Goal: Task Accomplishment & Management: Complete application form

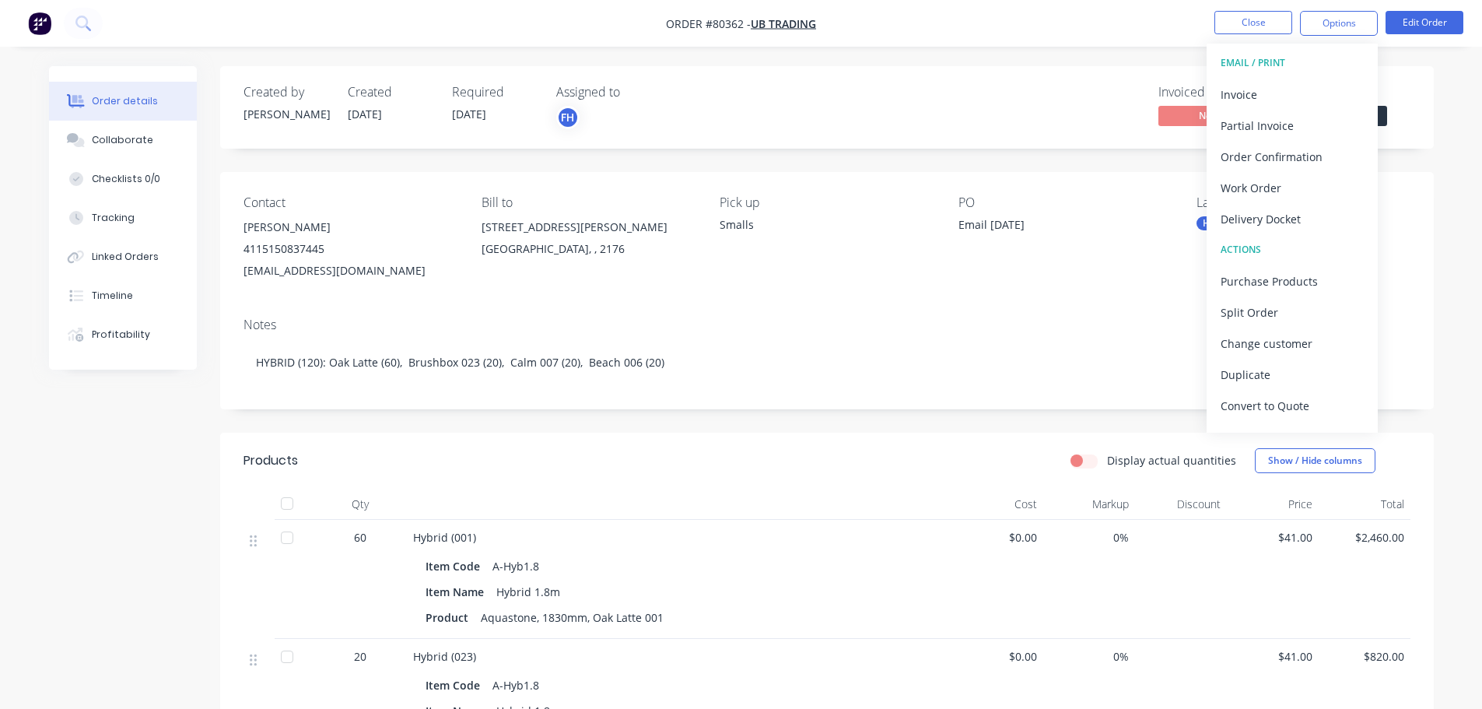
click at [40, 30] on img "button" at bounding box center [39, 23] width 23 height 23
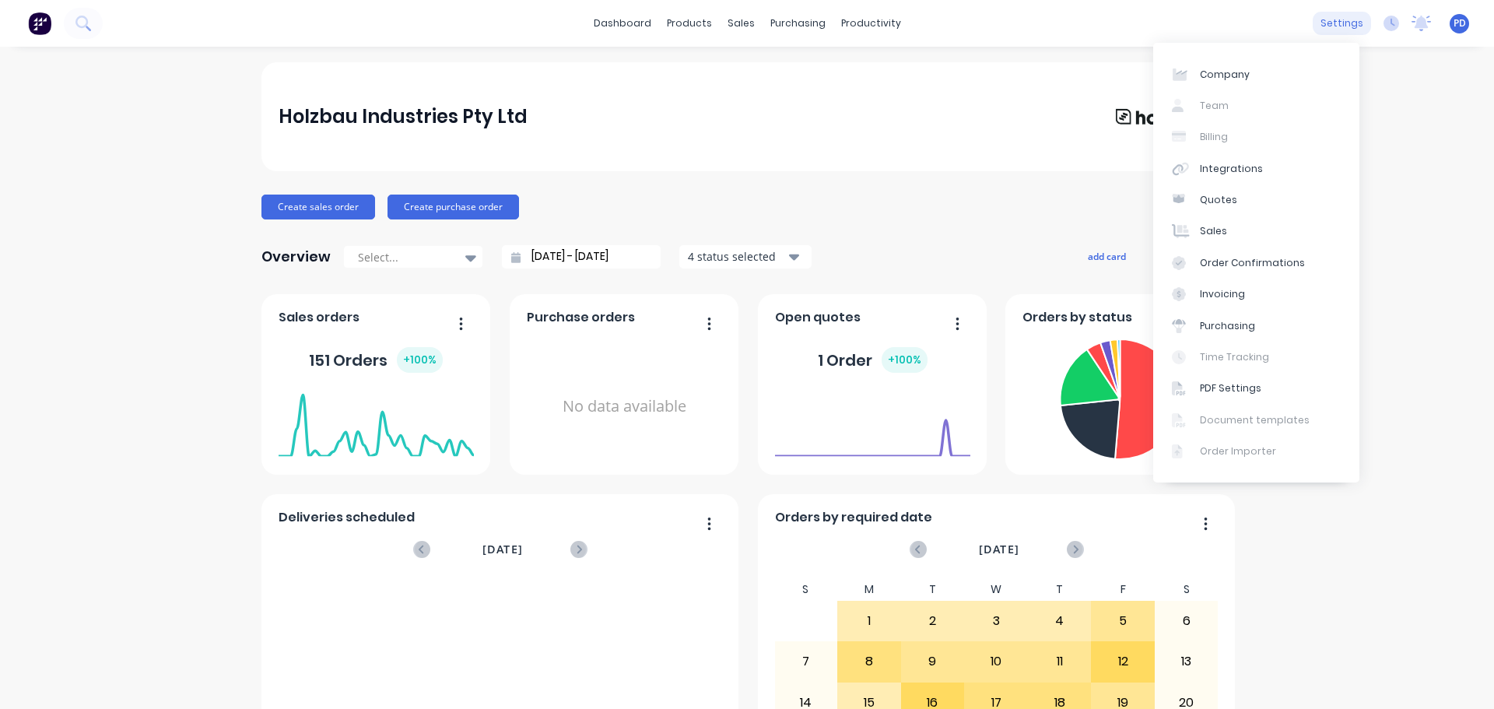
click at [1337, 24] on div "settings" at bounding box center [1341, 23] width 58 height 23
click at [1235, 163] on div "Integrations" at bounding box center [1231, 169] width 63 height 14
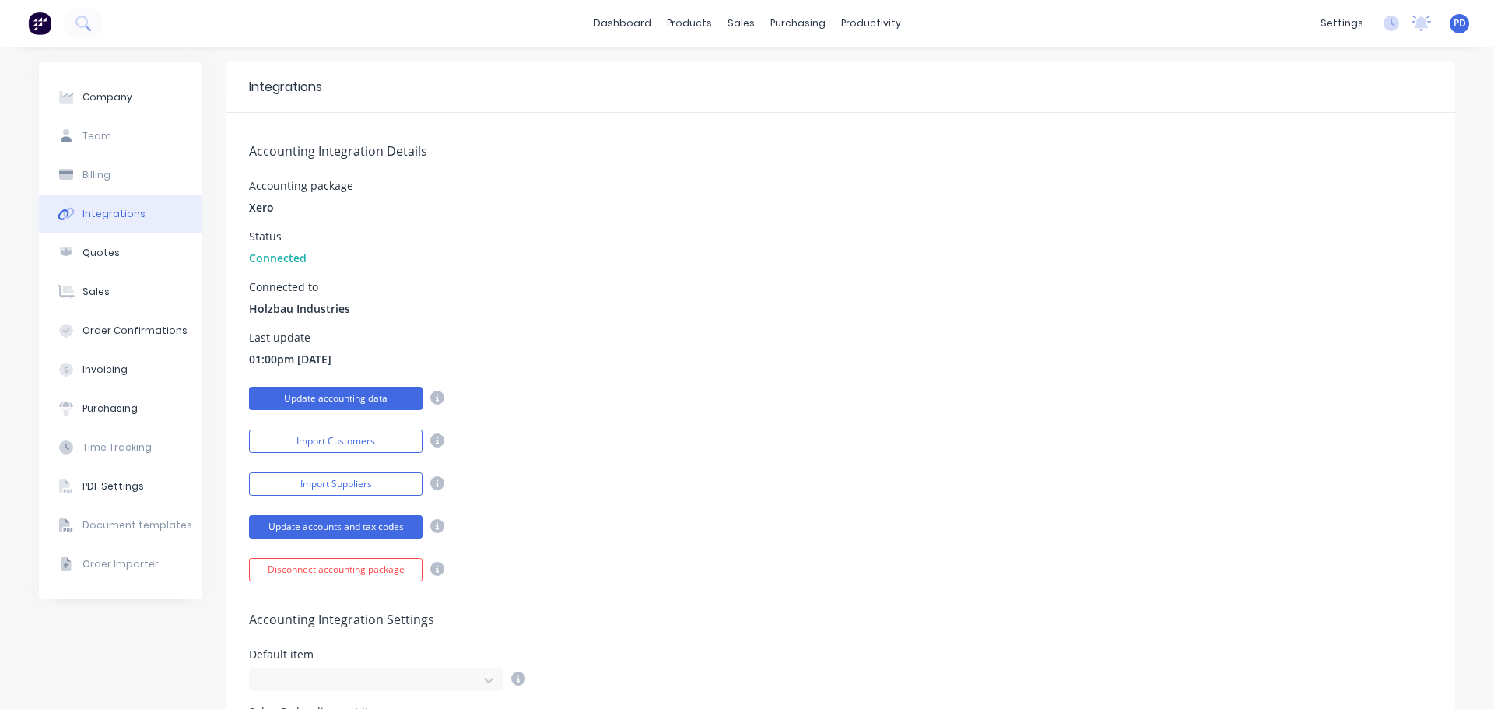
click at [358, 393] on button "Update accounting data" at bounding box center [335, 398] width 173 height 23
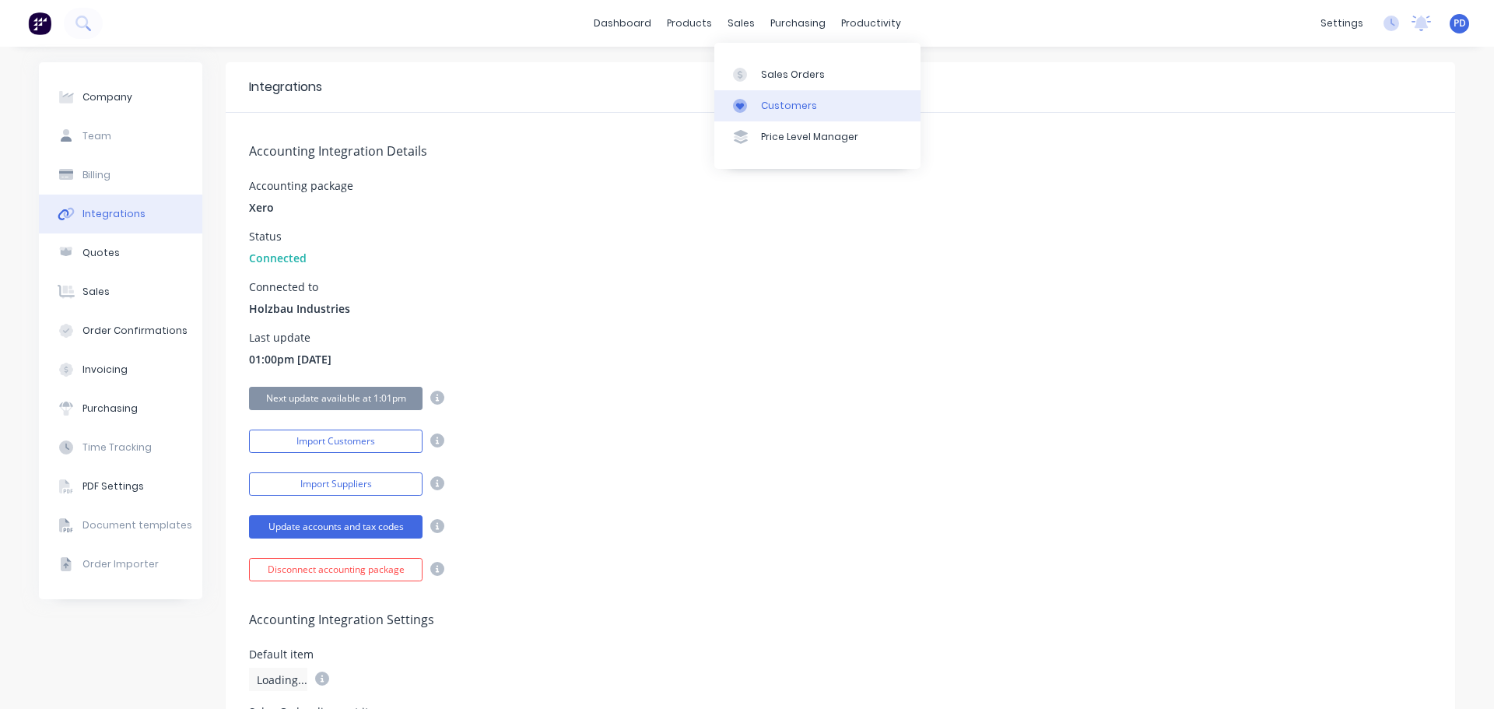
click at [777, 106] on div "Customers" at bounding box center [789, 106] width 56 height 14
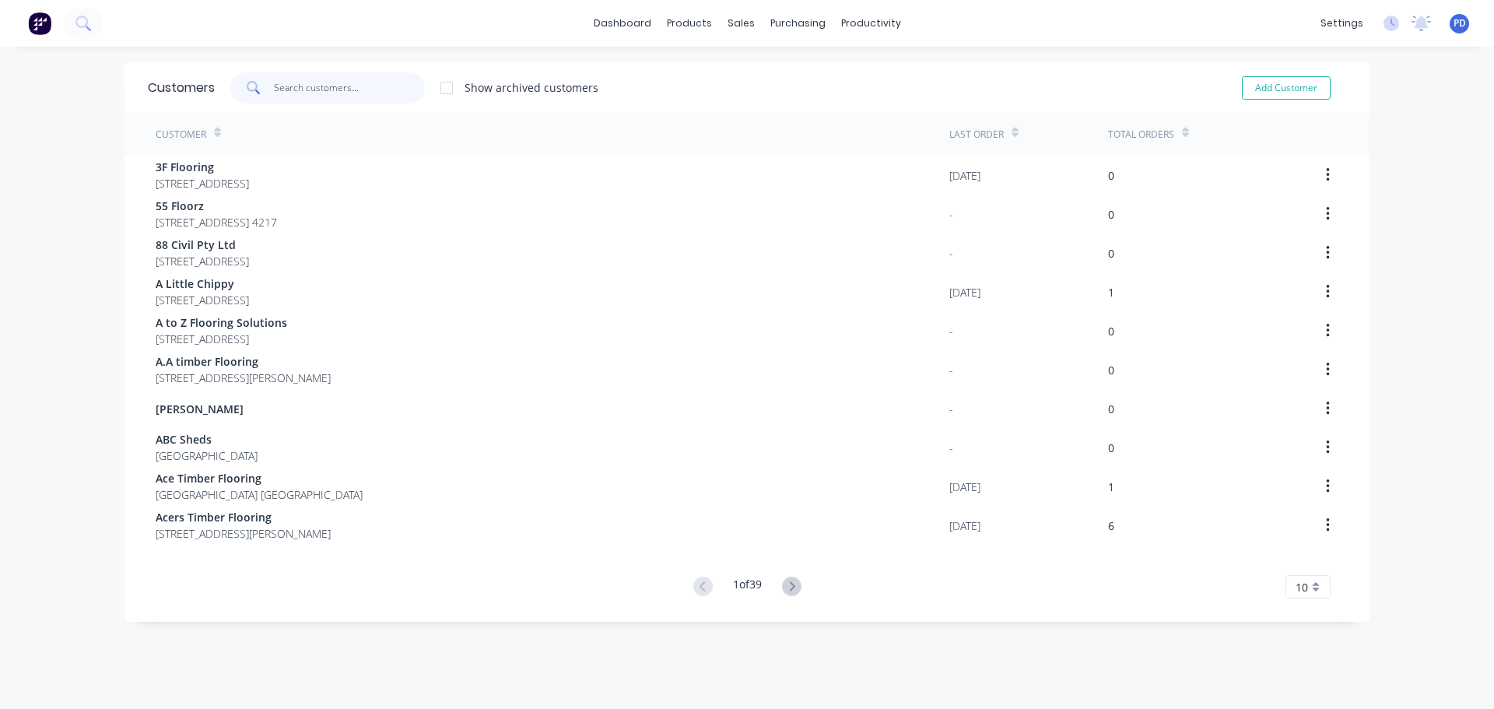
click at [353, 89] on input "text" at bounding box center [350, 87] width 152 height 31
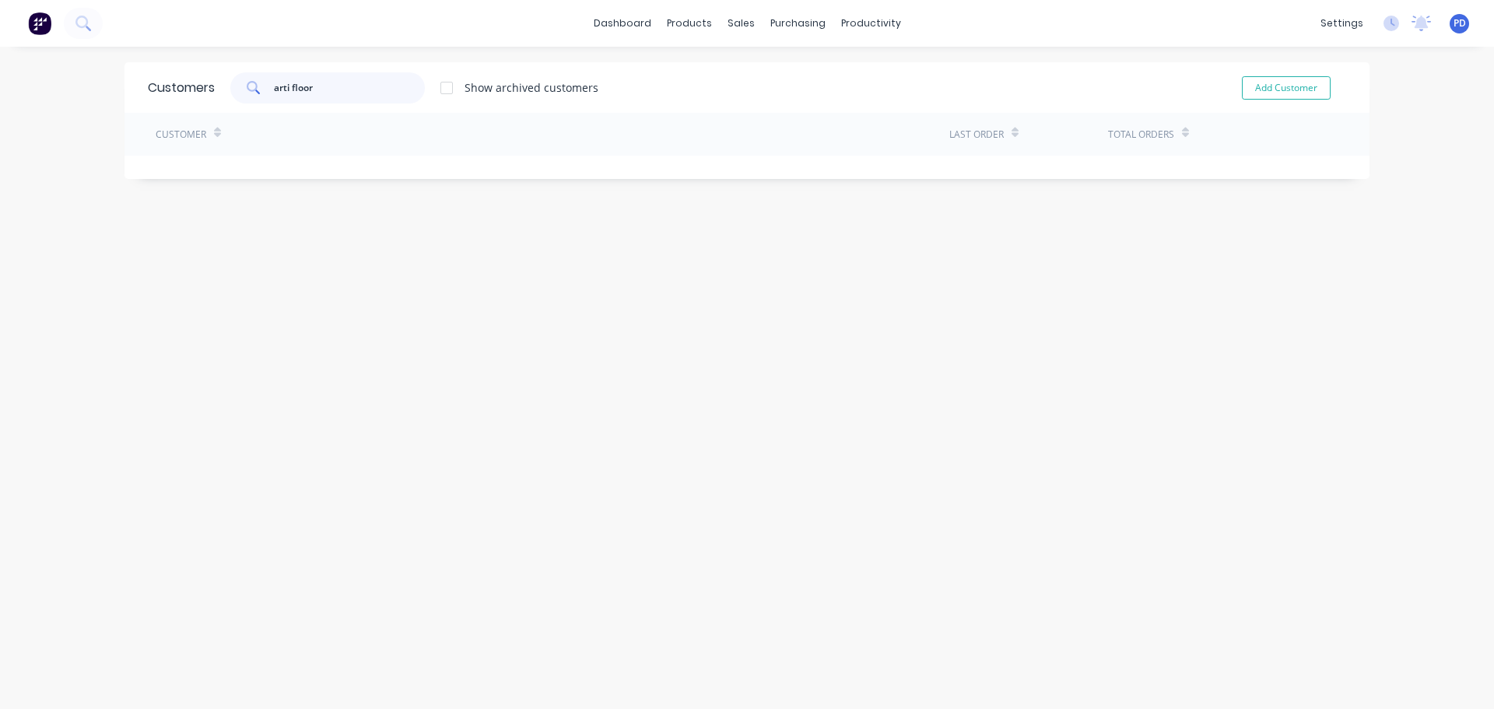
drag, startPoint x: 359, startPoint y: 93, endPoint x: 153, endPoint y: 70, distance: 206.6
click at [153, 70] on div "Customers arti floor Show archived customers Add Customer" at bounding box center [746, 87] width 1245 height 51
type input "Arti Floor"
click at [1288, 91] on button "Add Customer" at bounding box center [1286, 87] width 89 height 23
select select "AU"
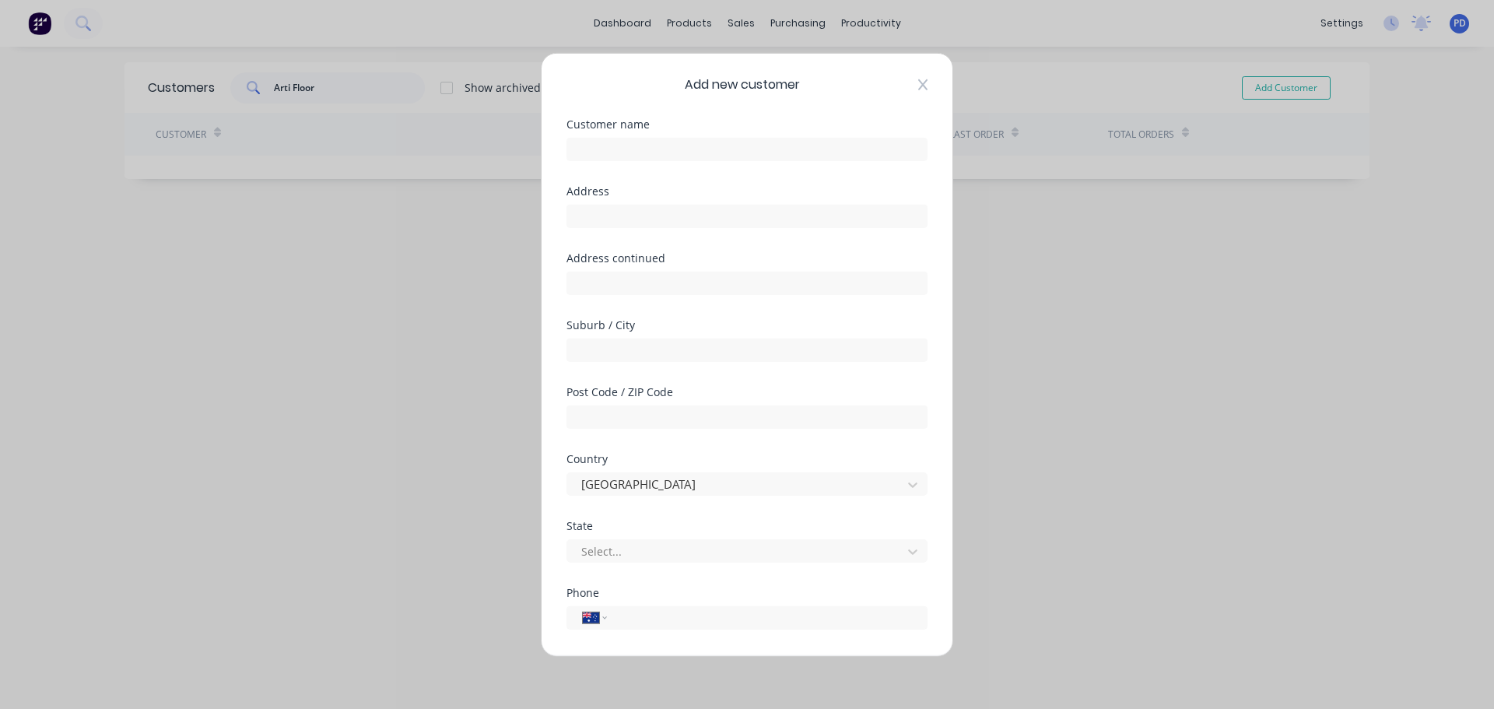
click at [918, 83] on icon at bounding box center [922, 84] width 9 height 11
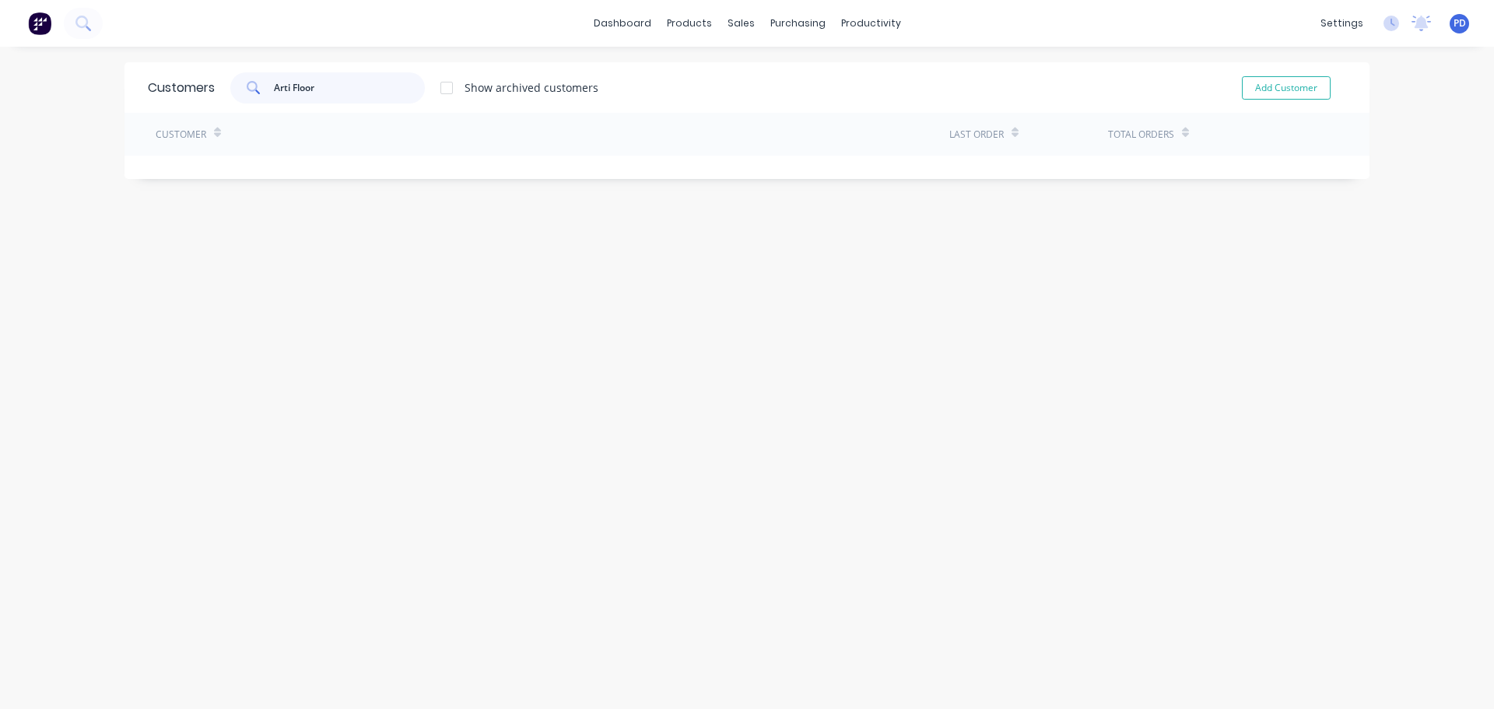
drag, startPoint x: 374, startPoint y: 91, endPoint x: 202, endPoint y: 91, distance: 171.9
click at [202, 91] on div "Customers Arti Floor Show archived customers Add Customer" at bounding box center [746, 87] width 1245 height 51
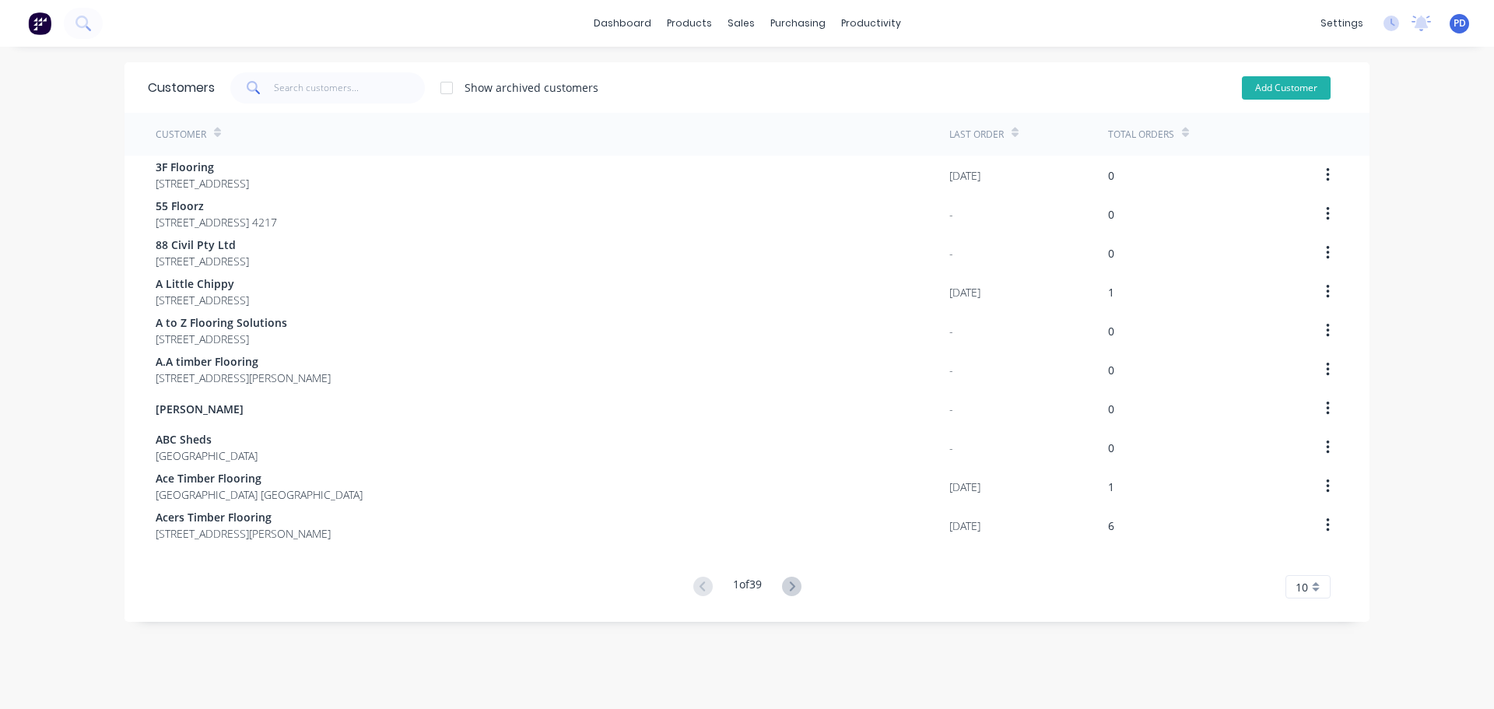
click at [1291, 81] on button "Add Customer" at bounding box center [1286, 87] width 89 height 23
select select "AU"
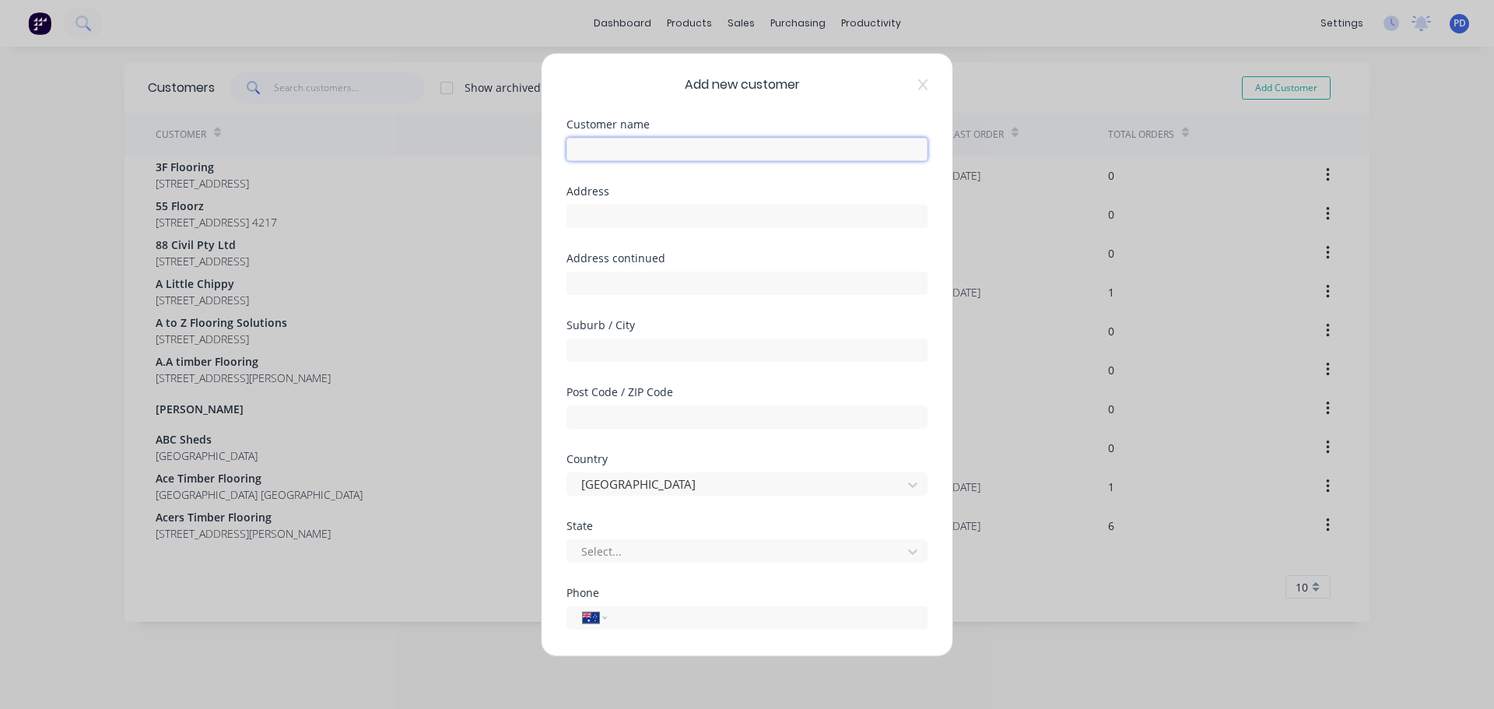
click at [716, 144] on input "text" at bounding box center [746, 148] width 361 height 23
type input "Arti Floor"
click at [651, 215] on input "text" at bounding box center [746, 215] width 361 height 23
type input "[STREET_ADDRESS]"
click at [615, 352] on input "text" at bounding box center [746, 349] width 361 height 23
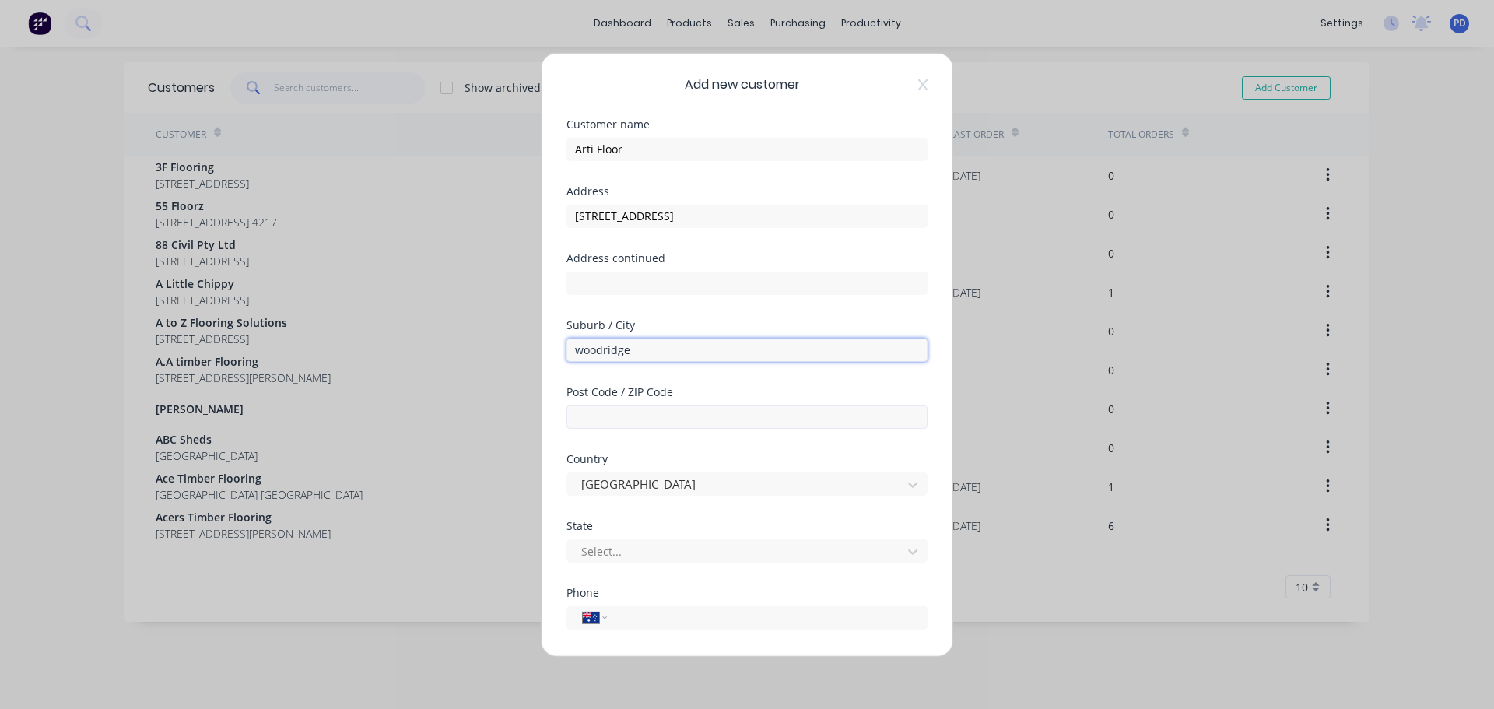
type input "woodridge"
click at [624, 411] on input "text" at bounding box center [746, 416] width 361 height 23
type input "4114"
click at [630, 552] on div at bounding box center [737, 550] width 314 height 19
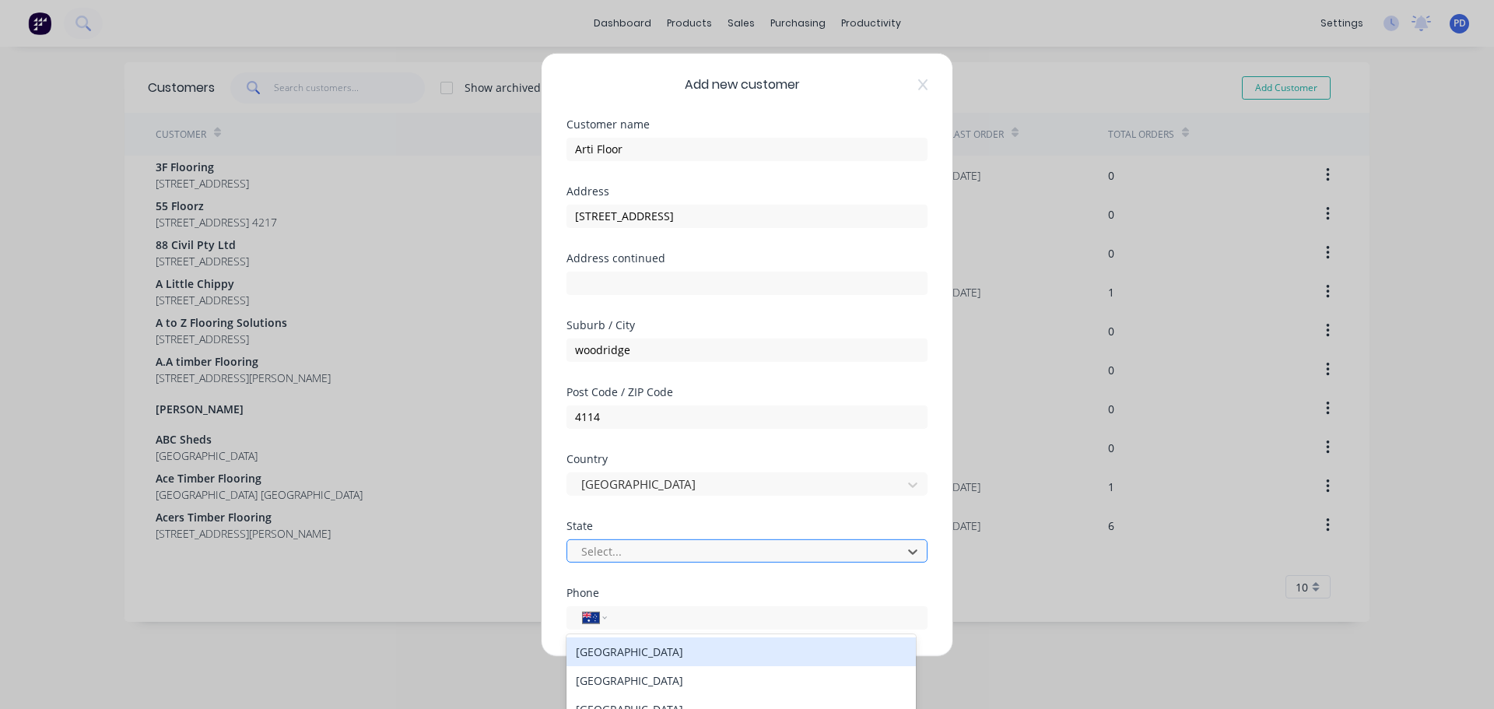
scroll to position [75, 0]
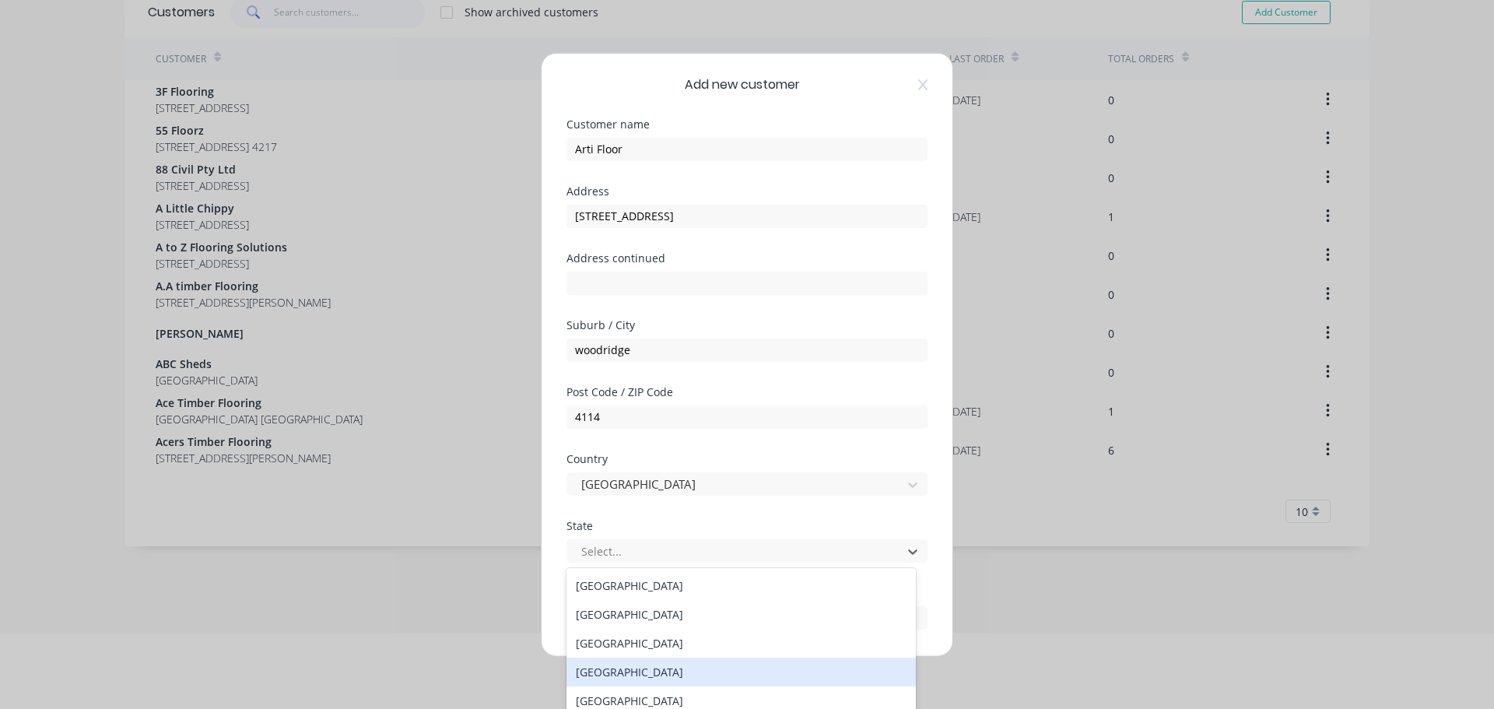
click at [627, 681] on div "[GEOGRAPHIC_DATA]" at bounding box center [740, 671] width 349 height 29
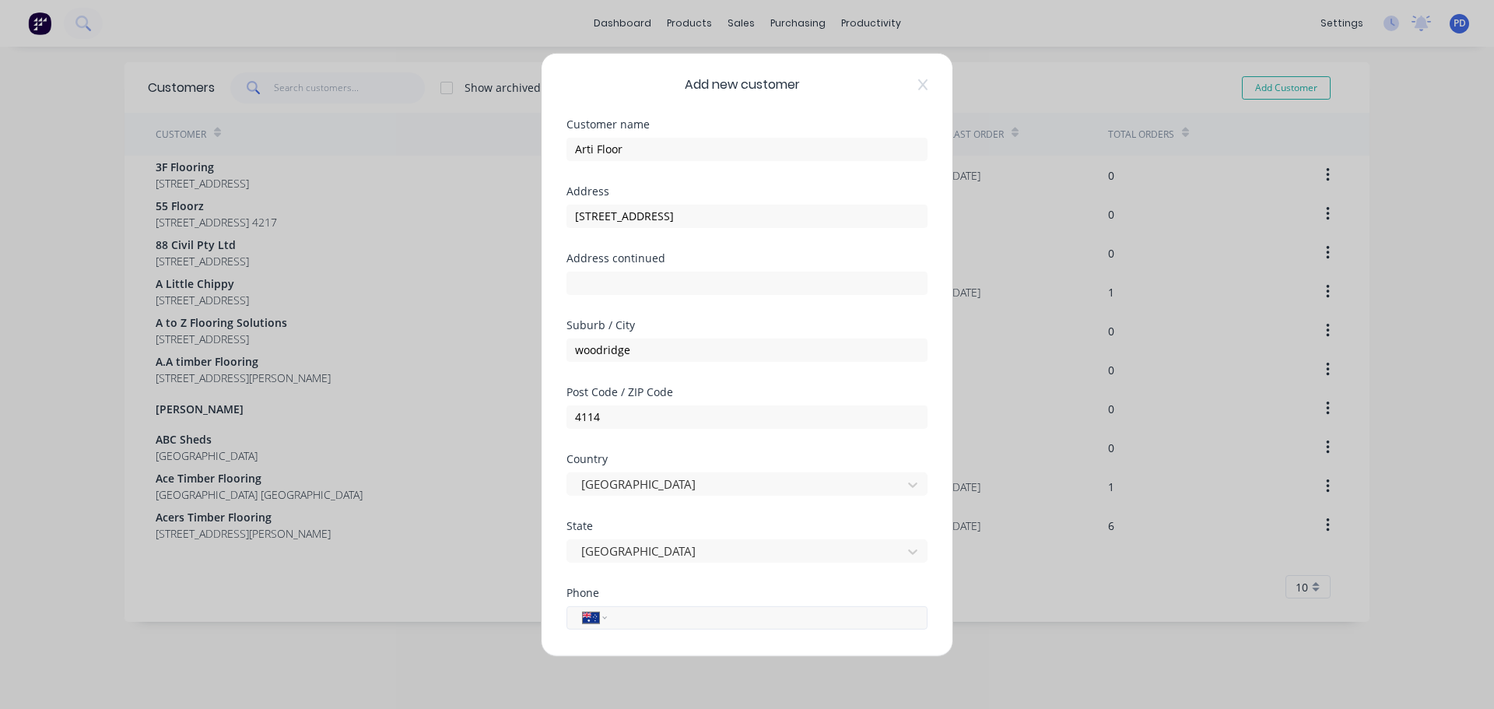
click at [620, 610] on input "tel" at bounding box center [761, 617] width 286 height 18
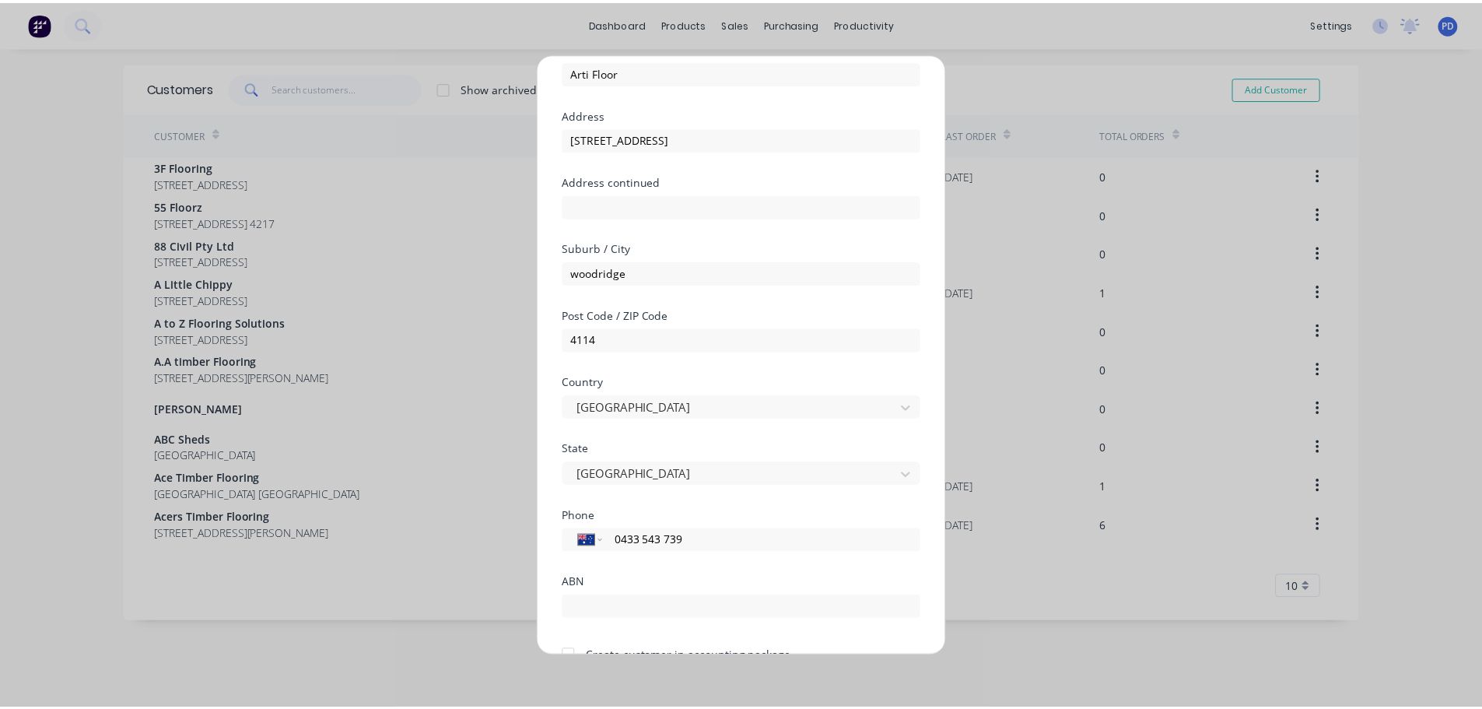
scroll to position [157, 0]
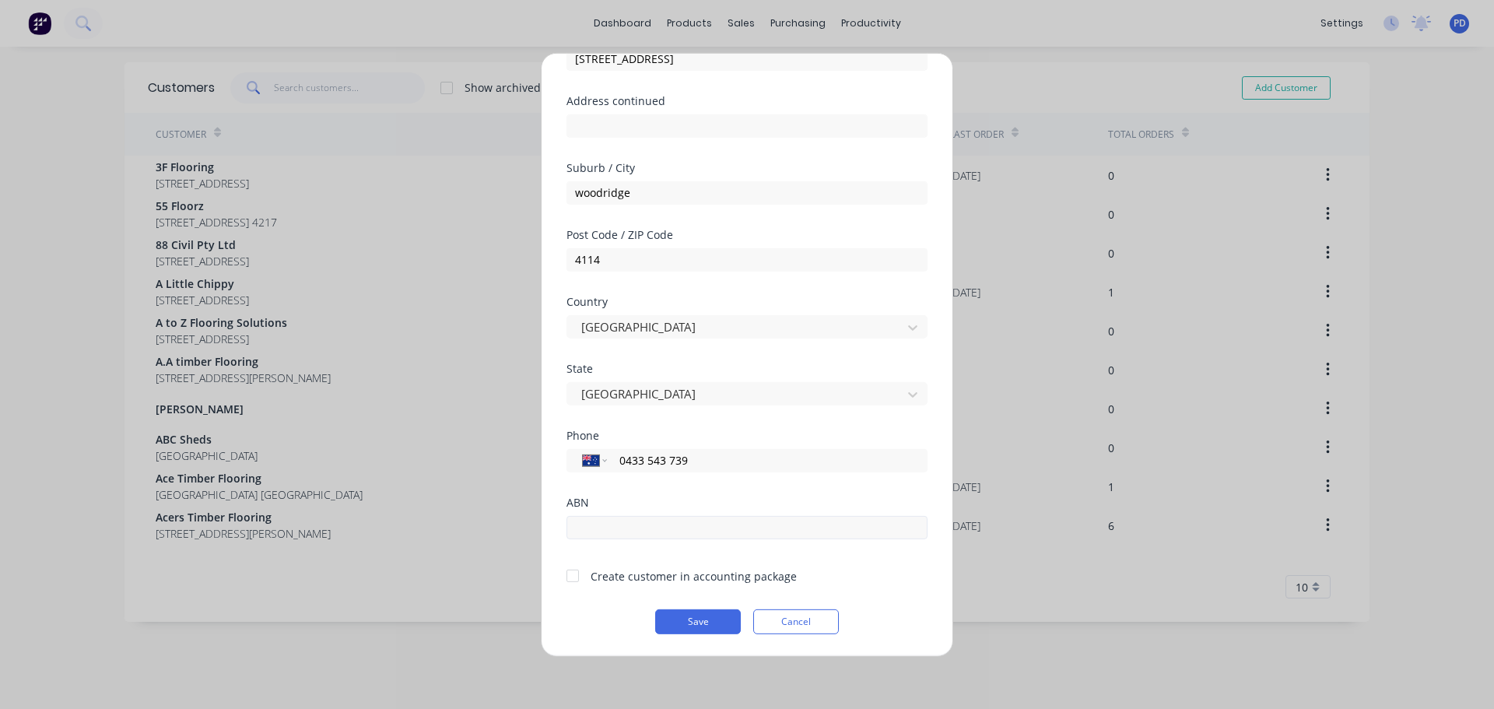
type input "0433 543 739"
click at [618, 532] on input "text" at bounding box center [746, 526] width 361 height 23
type input "66 644 657 214"
click at [698, 615] on button "Save" at bounding box center [698, 620] width 86 height 25
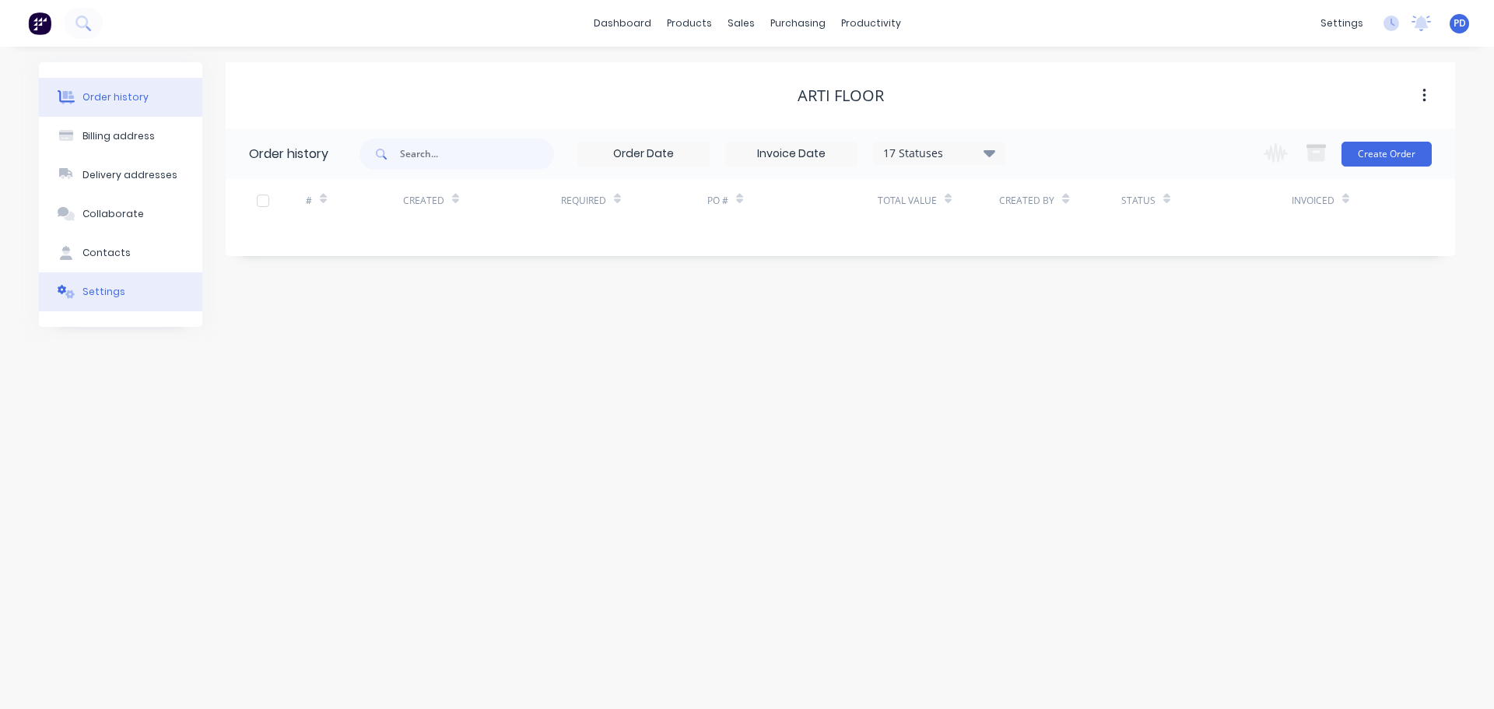
click at [96, 296] on div "Settings" at bounding box center [103, 292] width 43 height 14
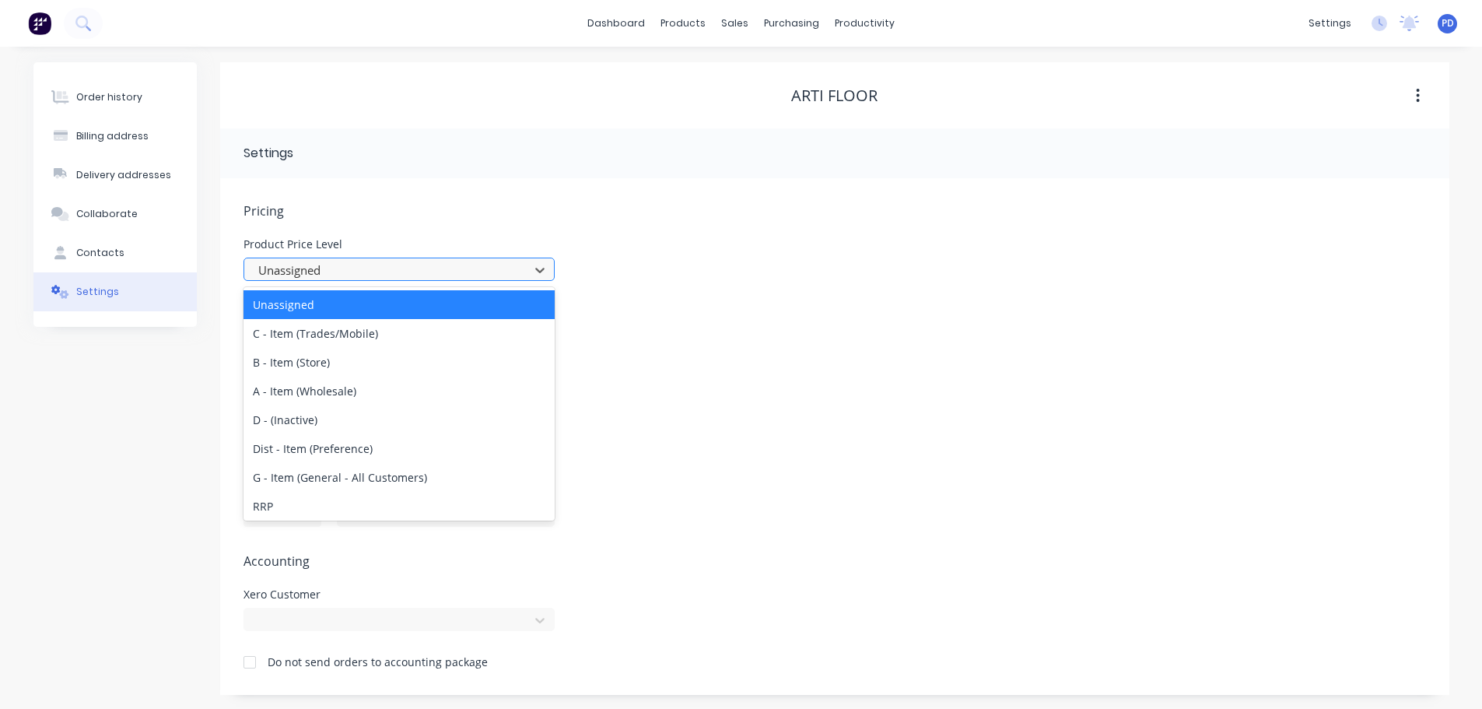
click at [320, 265] on div at bounding box center [389, 270] width 265 height 19
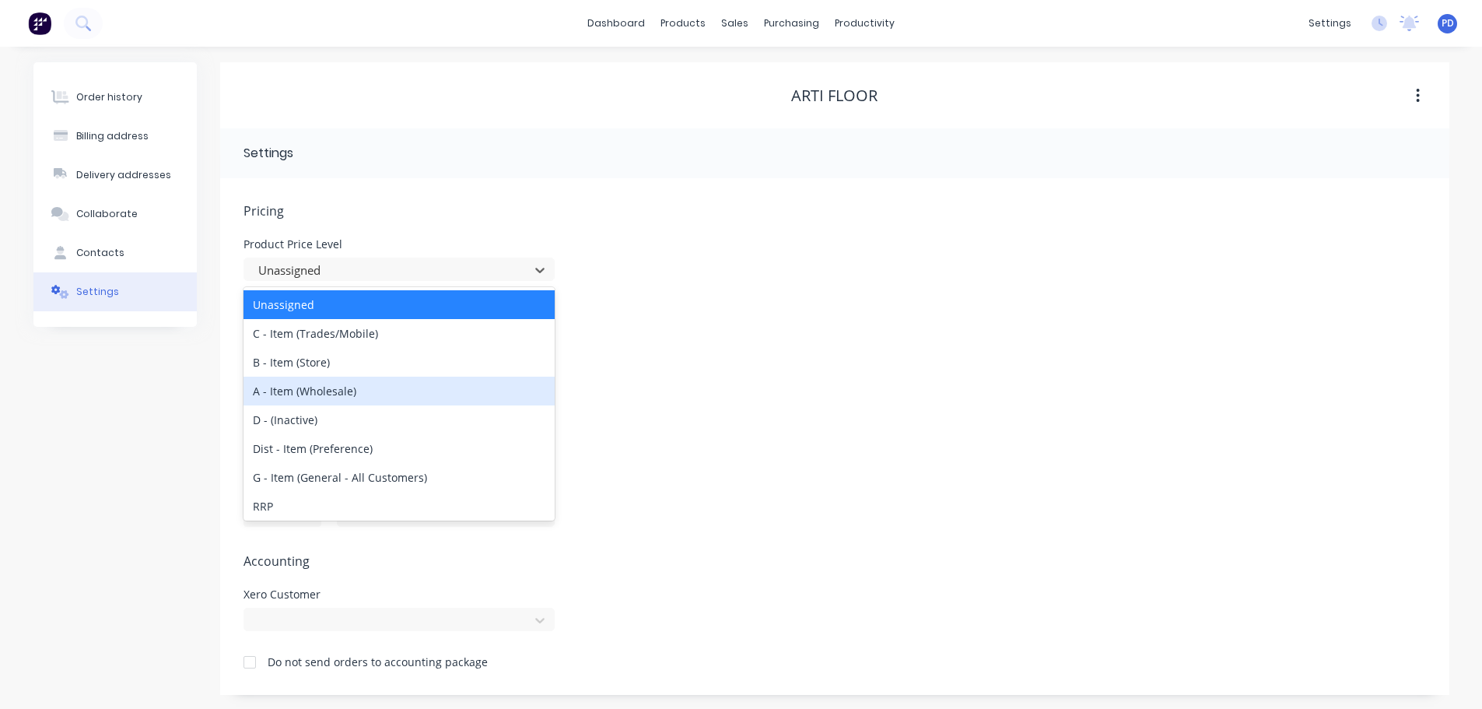
click at [303, 394] on div "A - Item (Wholesale)" at bounding box center [399, 391] width 311 height 29
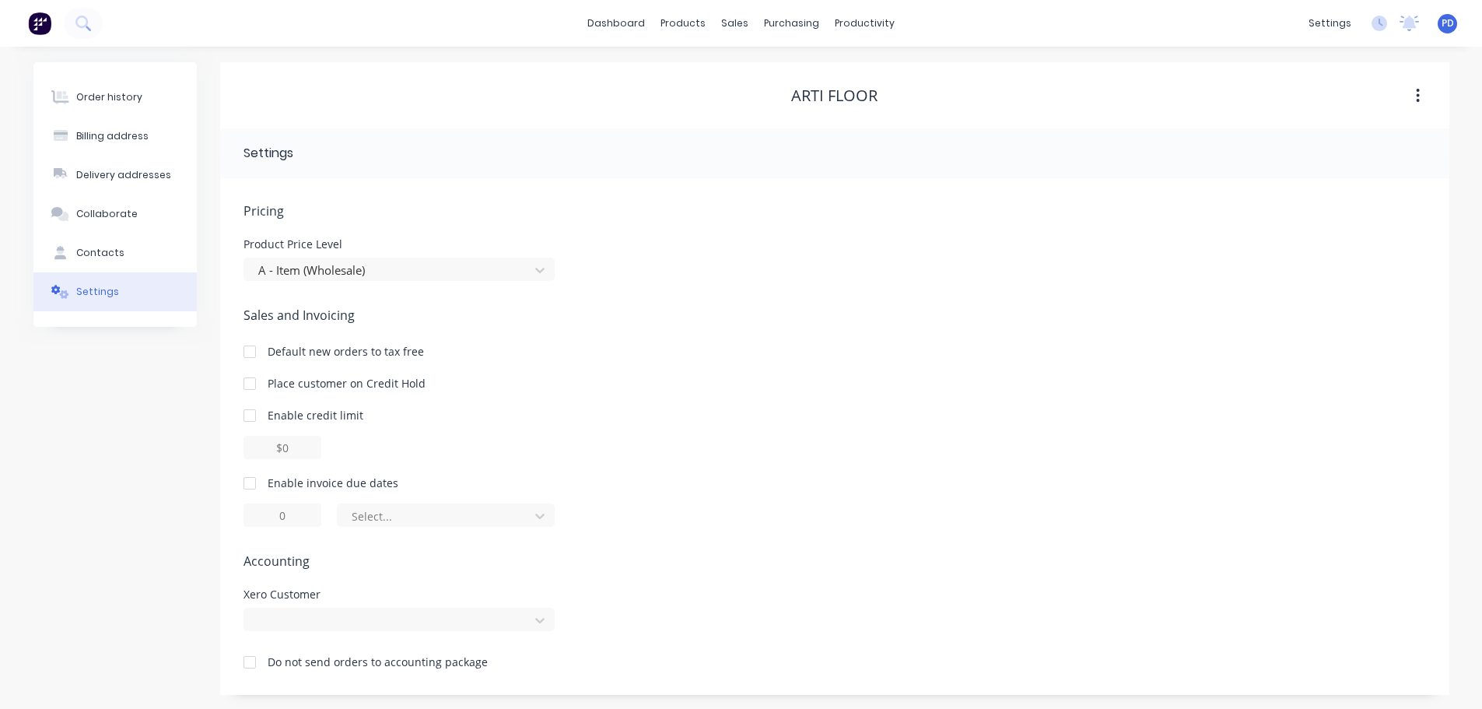
scroll to position [2, 0]
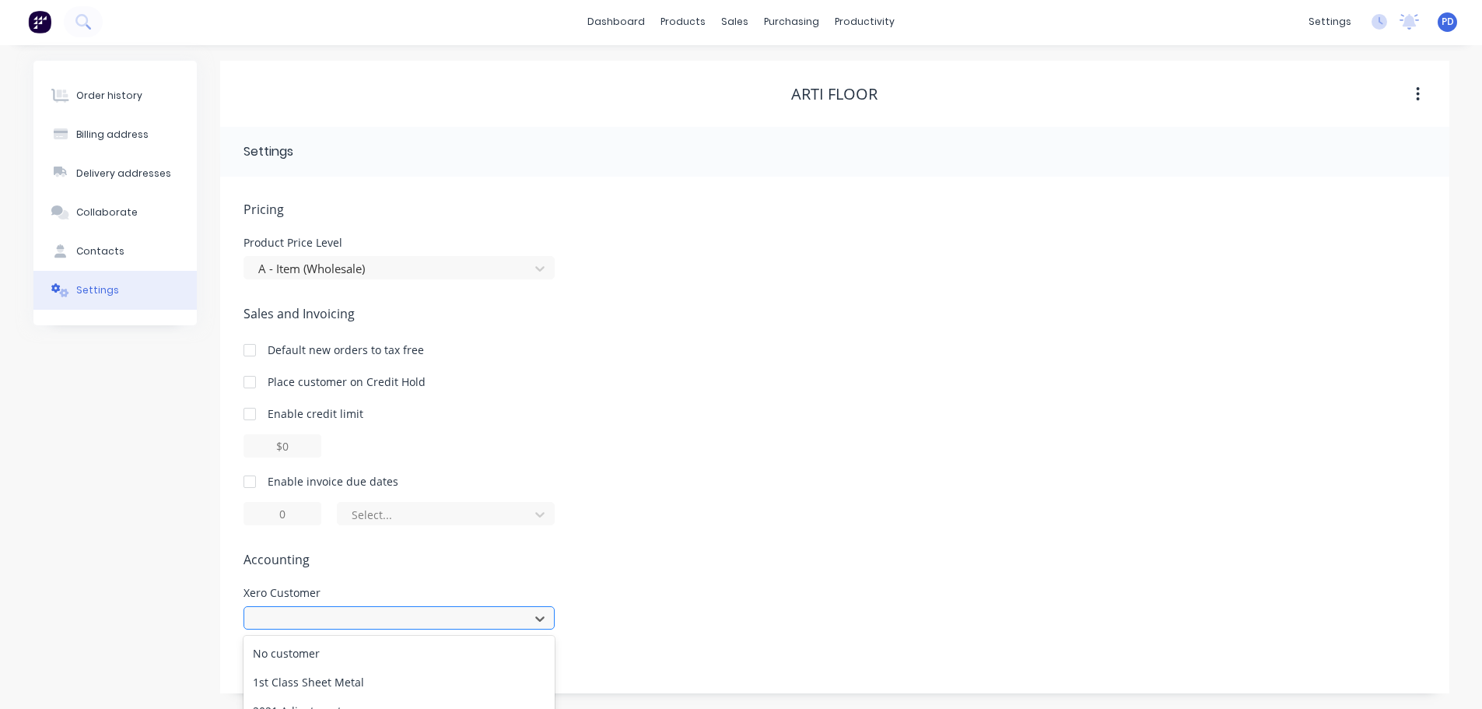
click at [301, 615] on div "989 results available. Use Up and Down to choose options, press Enter to select…" at bounding box center [399, 617] width 311 height 23
type input "arti"
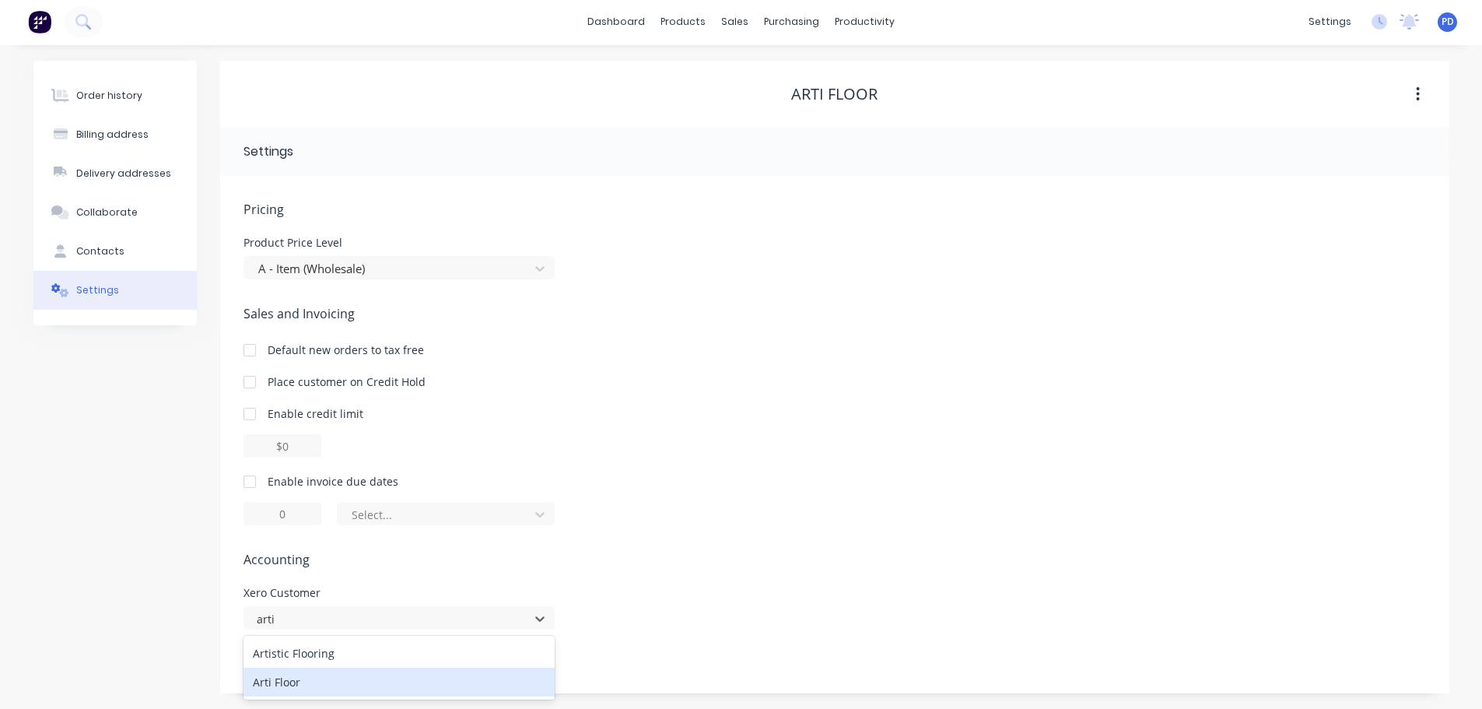
click at [294, 677] on div "Arti Floor" at bounding box center [399, 682] width 311 height 29
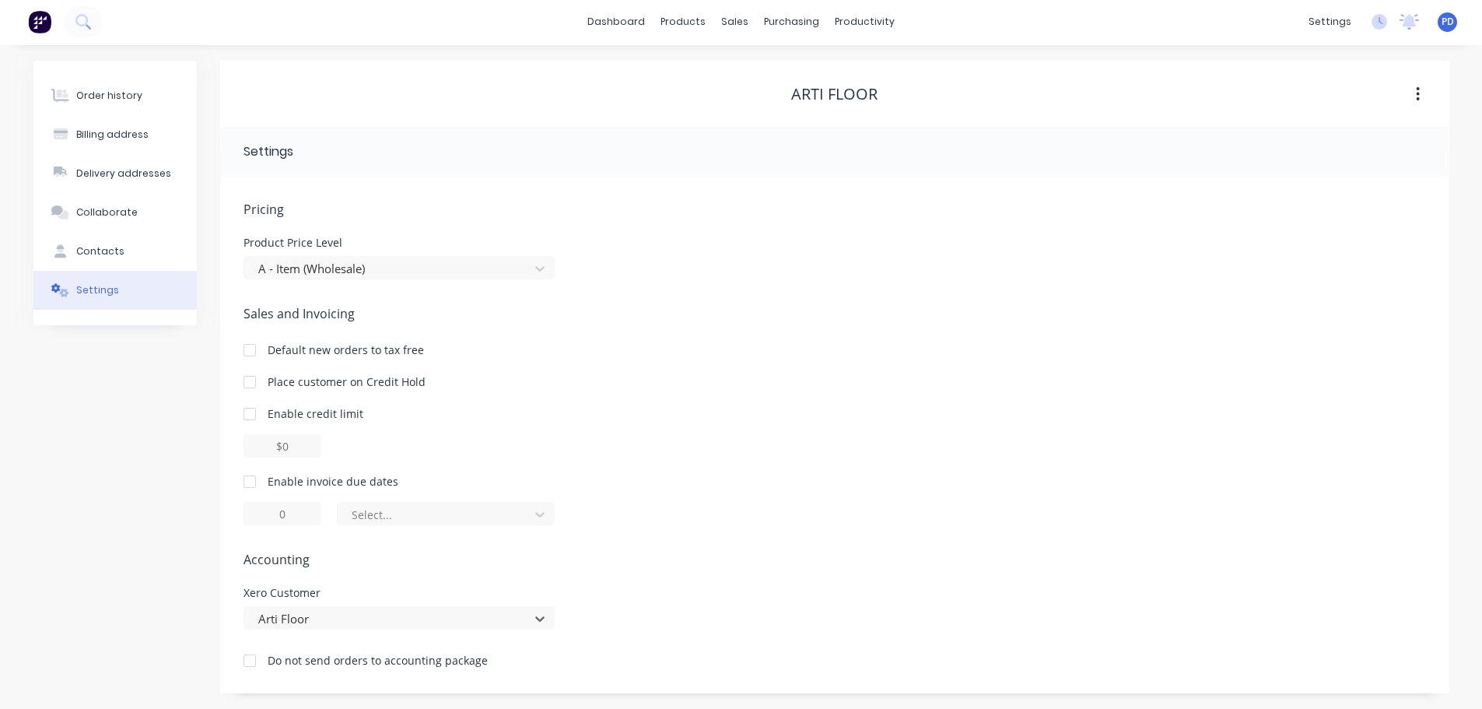
scroll to position [0, 0]
